Goal: Browse casually

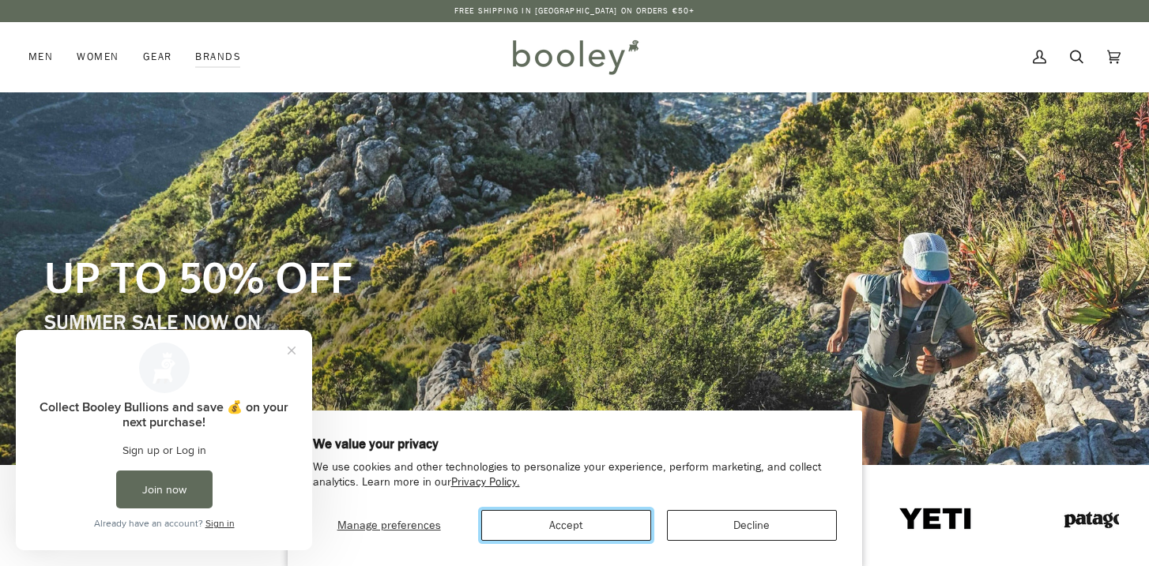
click at [578, 530] on button "Accept" at bounding box center [566, 525] width 170 height 31
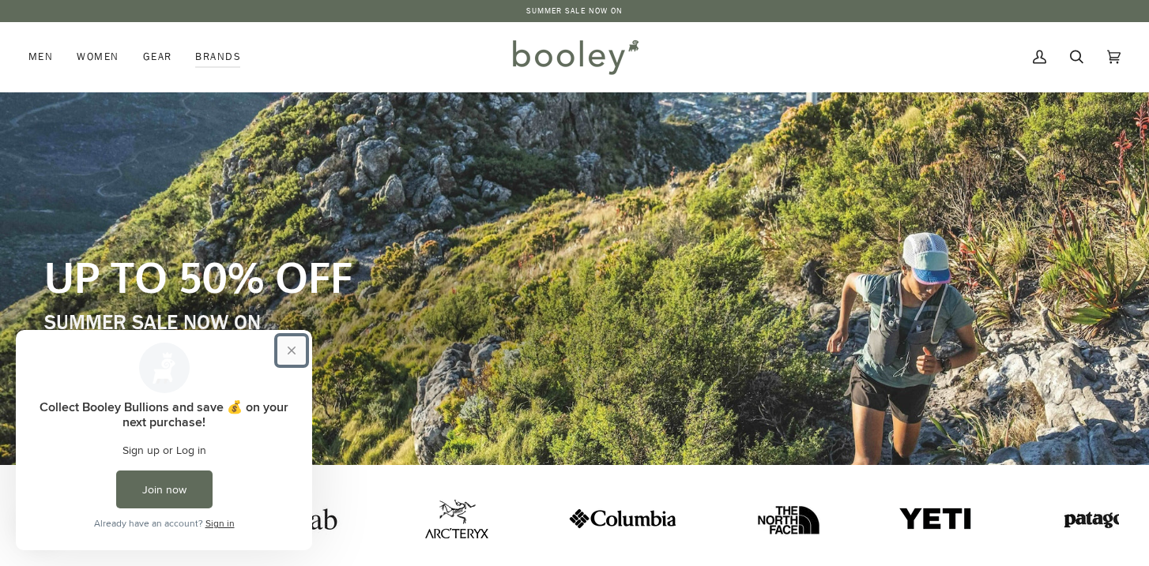
click at [291, 347] on button "Close prompt" at bounding box center [291, 351] width 28 height 28
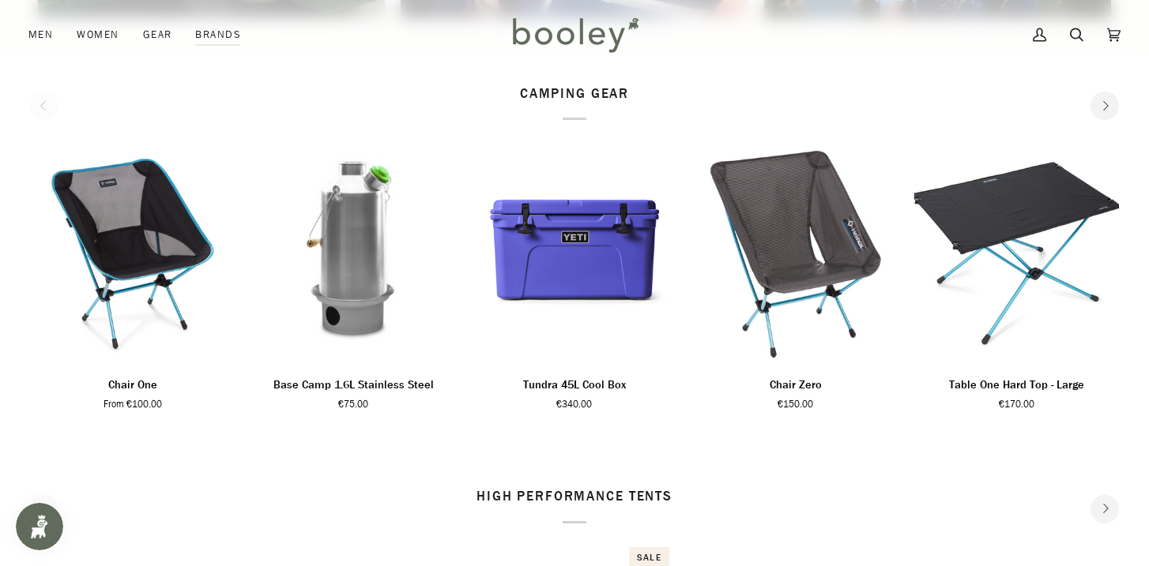
scroll to position [1679, 0]
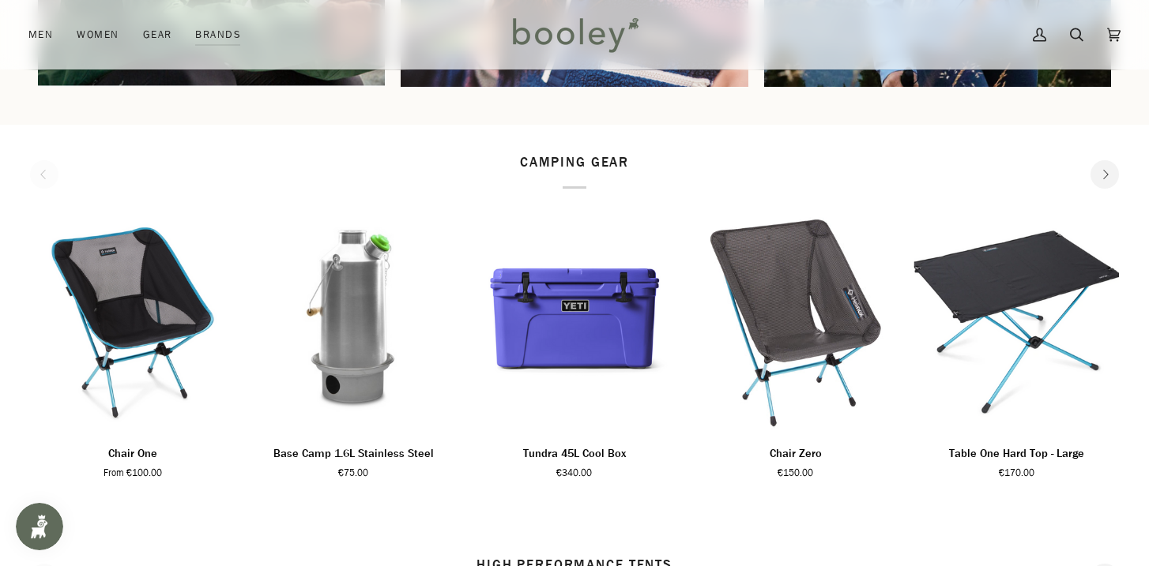
click at [1104, 175] on icon "Next" at bounding box center [1105, 175] width 10 height 10
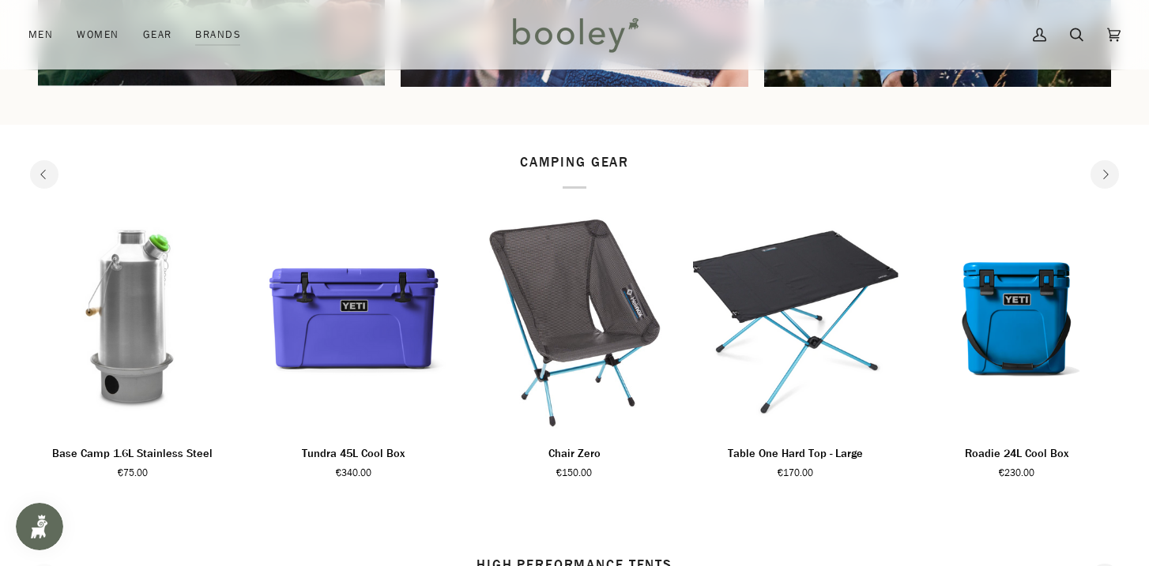
click at [1104, 175] on icon "Next" at bounding box center [1105, 175] width 10 height 10
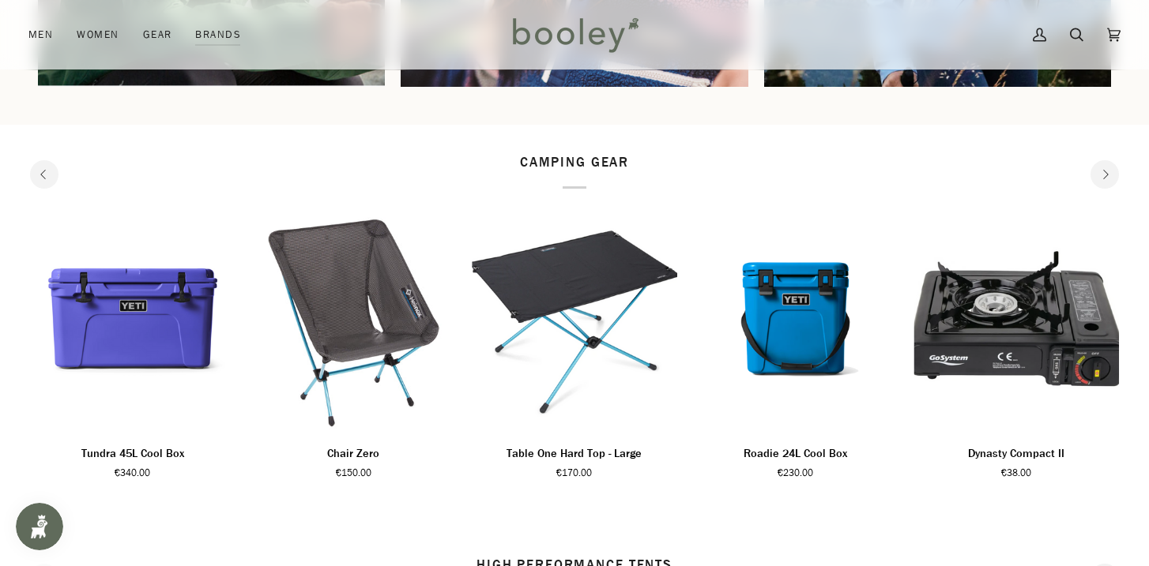
click at [1104, 175] on icon "Next" at bounding box center [1105, 175] width 10 height 10
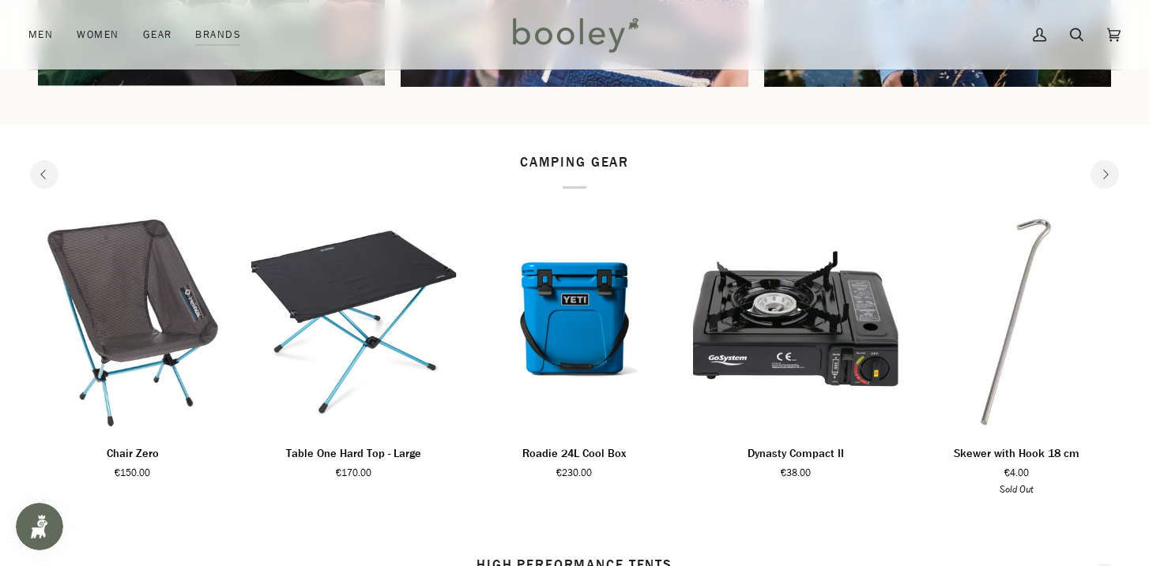
click at [1104, 175] on icon "Next" at bounding box center [1105, 175] width 10 height 10
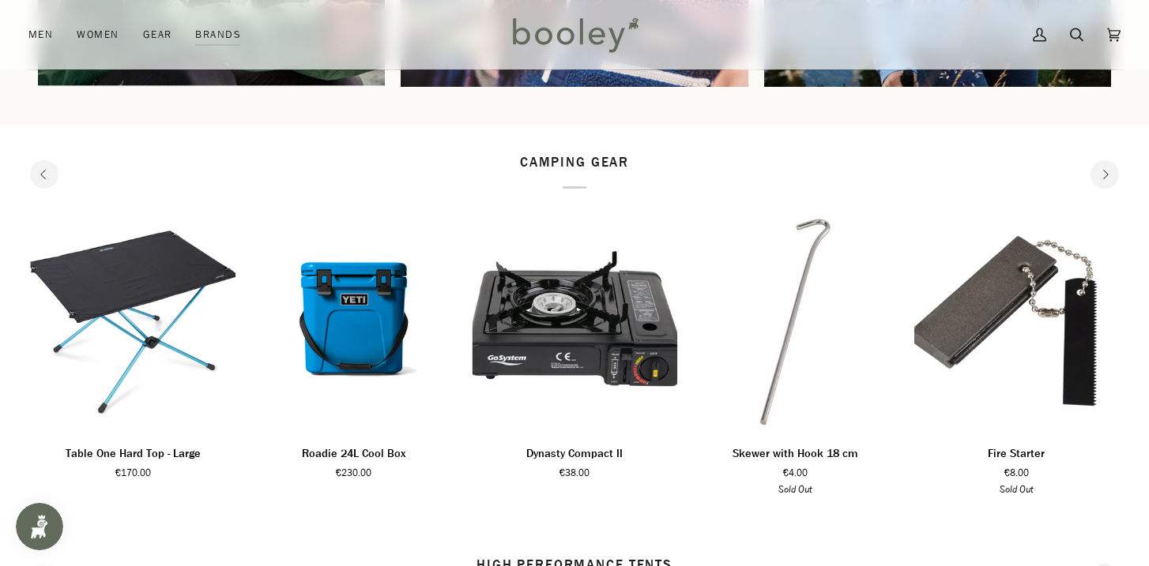
click at [1104, 175] on icon "Next" at bounding box center [1105, 175] width 10 height 10
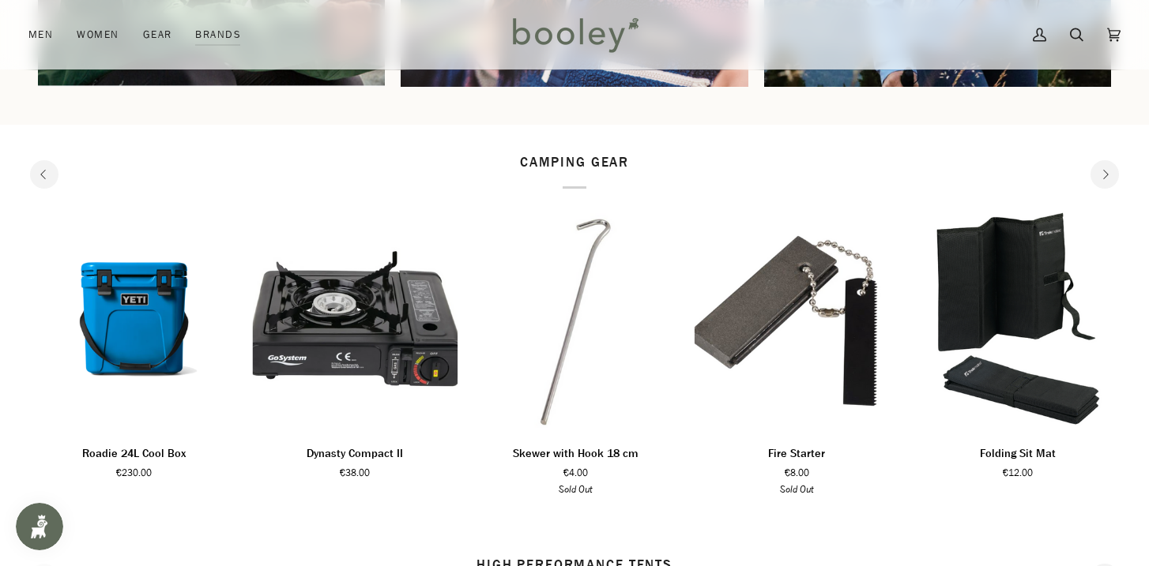
click at [1104, 175] on icon "Next" at bounding box center [1105, 175] width 10 height 10
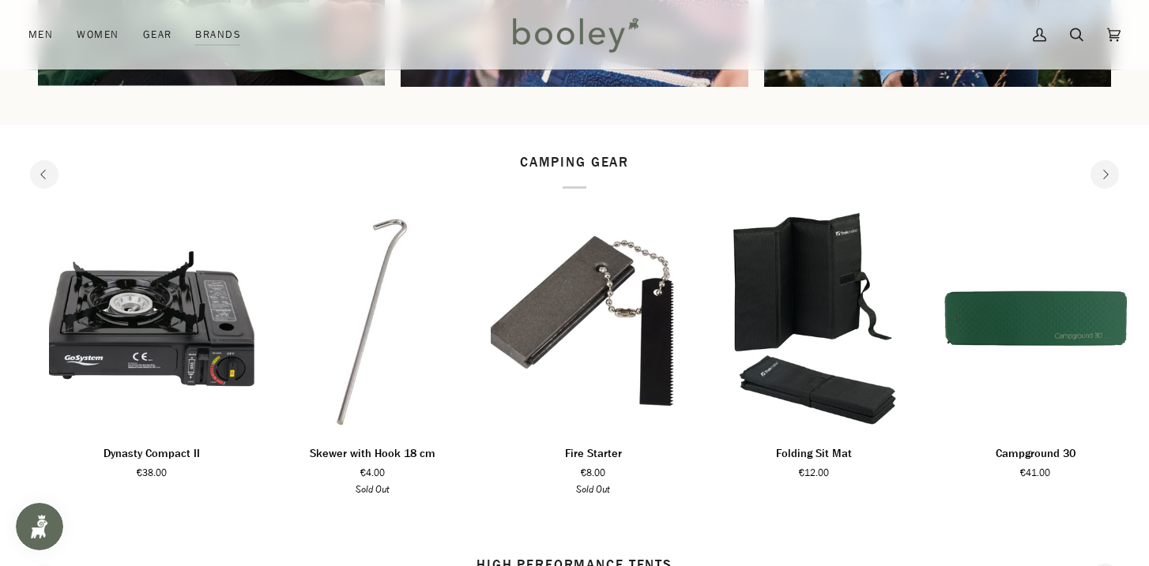
click at [1104, 175] on icon "Next" at bounding box center [1105, 175] width 10 height 10
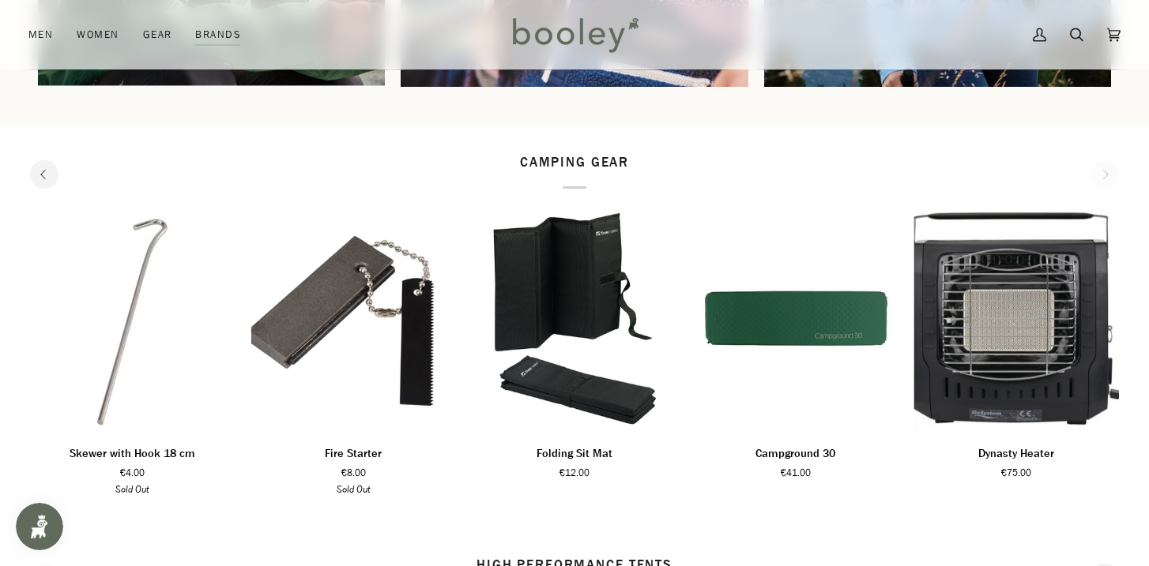
click at [1104, 175] on div "camping gear" at bounding box center [574, 171] width 1089 height 36
